Goal: Information Seeking & Learning: Learn about a topic

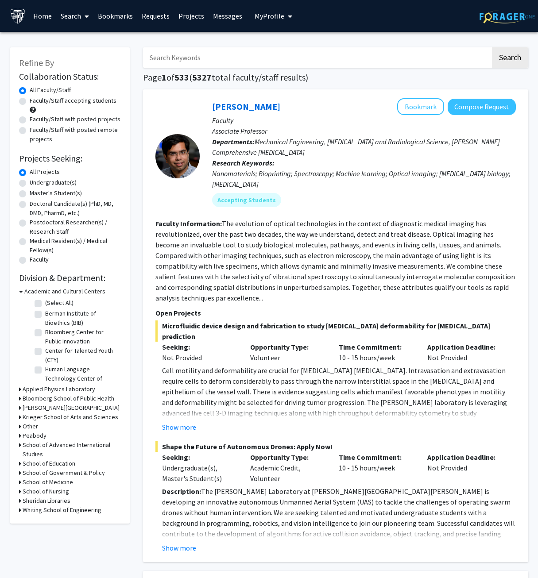
click at [100, 18] on link "Bookmarks" at bounding box center [115, 15] width 44 height 31
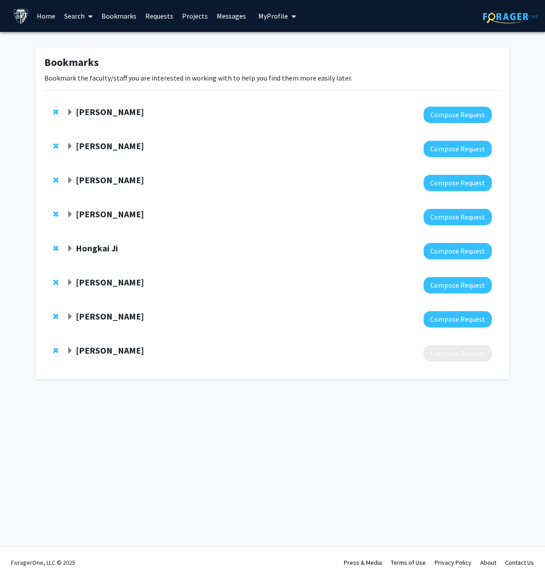
click at [63, 146] on div "[PERSON_NAME] Compose Request" at bounding box center [272, 149] width 456 height 34
click at [66, 145] on div "[PERSON_NAME] Compose Request" at bounding box center [272, 149] width 456 height 34
click at [68, 145] on span "Expand Jiou Wang Bookmark" at bounding box center [69, 146] width 7 height 7
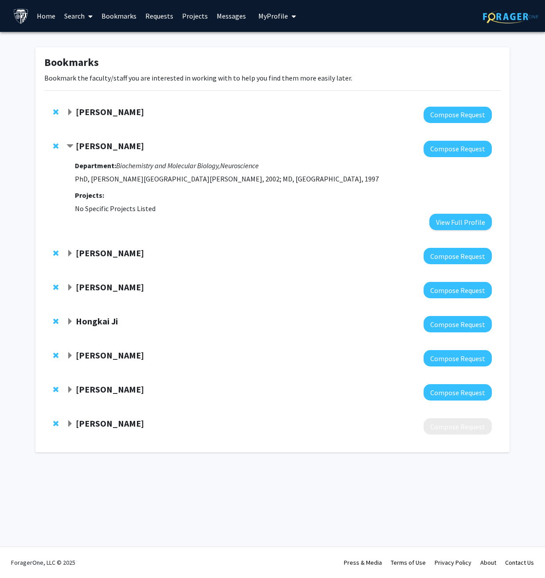
click at [70, 145] on span "Contract Jiou Wang Bookmark" at bounding box center [69, 146] width 7 height 7
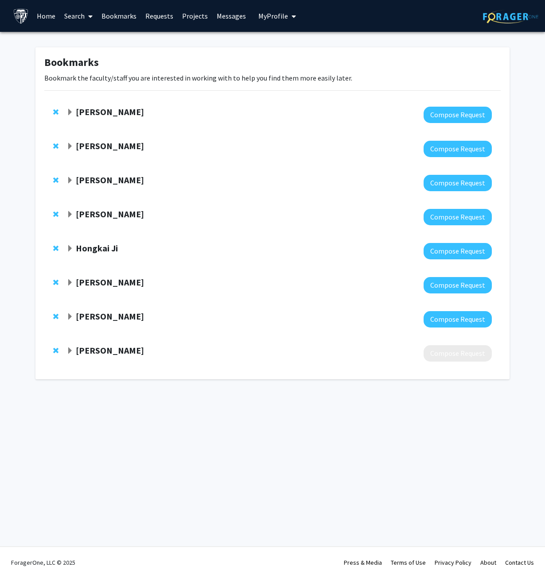
click at [52, 19] on link "Home" at bounding box center [45, 15] width 27 height 31
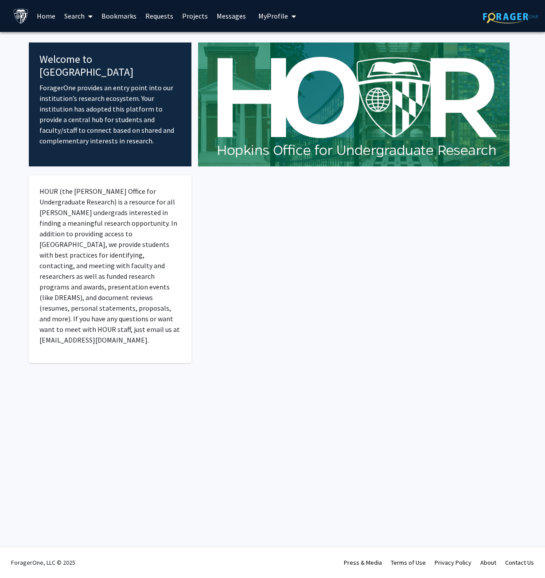
click at [259, 223] on div at bounding box center [353, 281] width 325 height 228
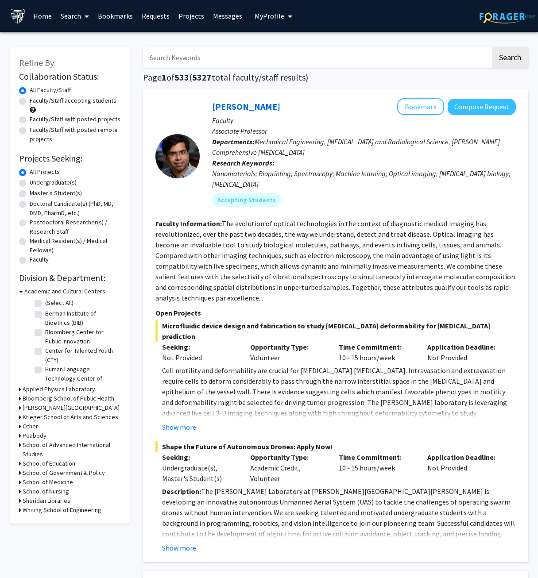
click at [172, 58] on input "Search Keywords" at bounding box center [317, 57] width 348 height 20
type input "jiou"
click at [492, 47] on button "Search" at bounding box center [510, 57] width 36 height 20
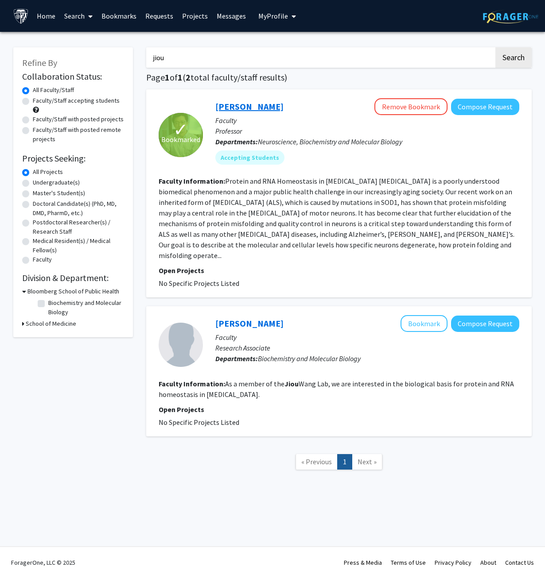
click at [235, 108] on link "[PERSON_NAME]" at bounding box center [249, 106] width 68 height 11
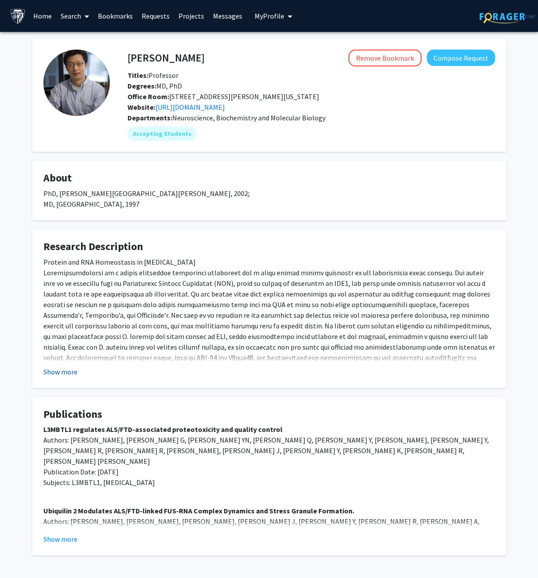
click at [54, 371] on button "Show more" at bounding box center [60, 372] width 34 height 11
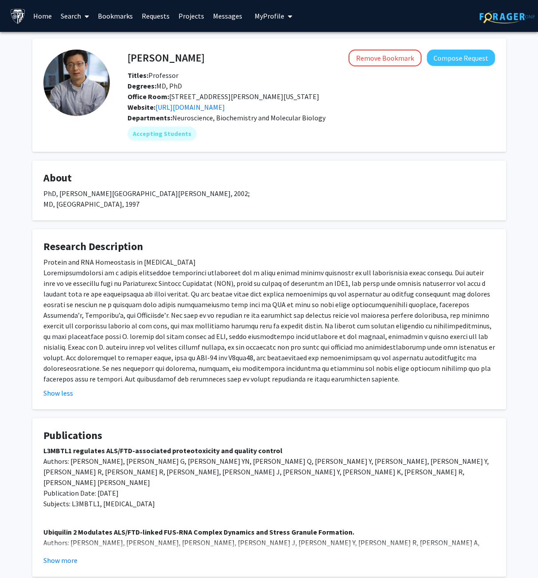
click at [28, 340] on div "[PERSON_NAME] Remove Bookmark Compose Request Titles: Professor [PERSON_NAME]: …" at bounding box center [269, 308] width 487 height 538
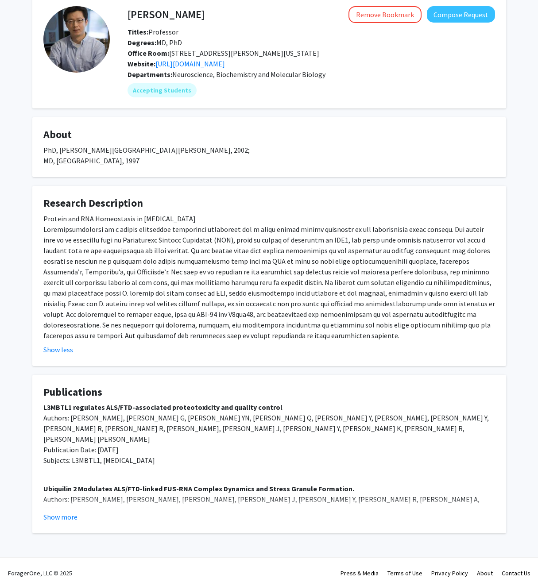
scroll to position [54, 0]
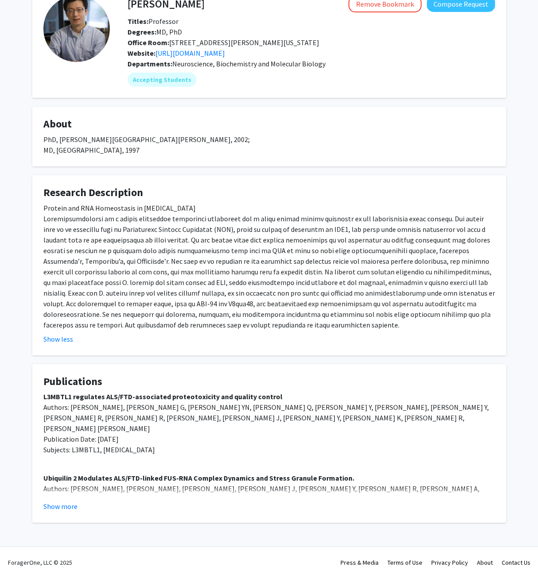
click at [334, 355] on fg-card "Research Description Protein and RNA Homeostasis in [MEDICAL_DATA] Show less" at bounding box center [269, 265] width 474 height 180
drag, startPoint x: 40, startPoint y: 400, endPoint x: 281, endPoint y: 394, distance: 241.0
click at [281, 394] on fg-card "Publications L3MBTL1 regulates ALS/FTD-associated proteotoxicity and quality co…" at bounding box center [269, 443] width 474 height 159
copy strong "L3MBTL1 regulates ALS/FTD-associated proteotoxicity and quality control"
